Goal: Ask a question

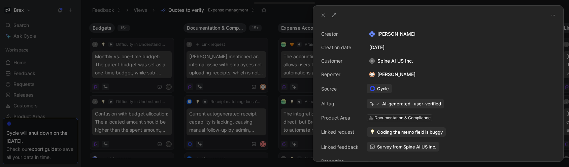
drag, startPoint x: 74, startPoint y: 26, endPoint x: 121, endPoint y: 26, distance: 47.1
click at [74, 26] on div at bounding box center [284, 83] width 569 height 167
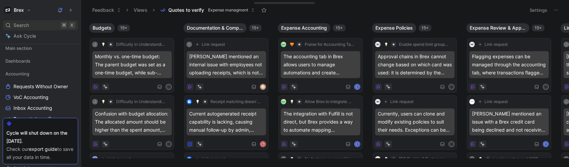
scroll to position [111, 0]
drag, startPoint x: 28, startPoint y: 24, endPoint x: 26, endPoint y: 28, distance: 4.2
click at [27, 24] on span "Search" at bounding box center [20, 25] width 15 height 8
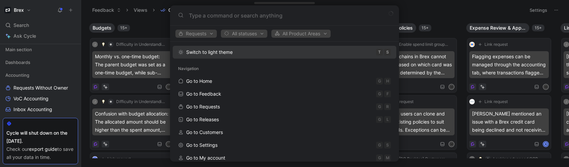
click at [21, 33] on body "Brex Search ⌘ K Ask Cycle Workspace Home G then H Feedback G then F Requests G …" at bounding box center [284, 83] width 569 height 167
click at [24, 36] on span "Ask Cycle" at bounding box center [24, 36] width 23 height 8
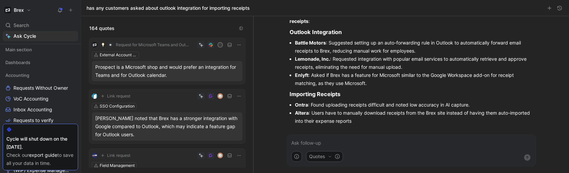
scroll to position [56, 0]
